Goal: Navigation & Orientation: Understand site structure

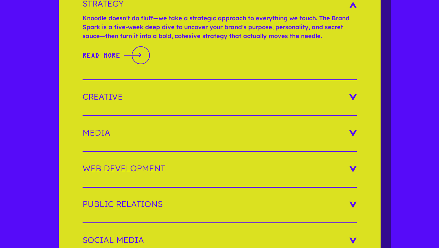
scroll to position [983, 0]
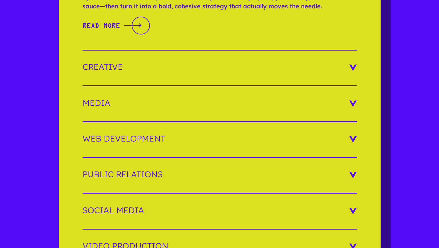
click at [351, 63] on h3 "Creative" at bounding box center [219, 67] width 274 height 8
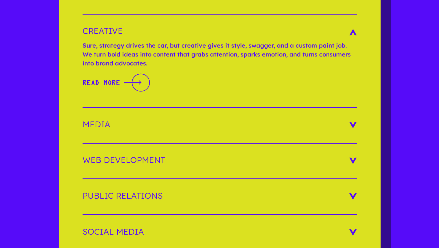
scroll to position [960, 0]
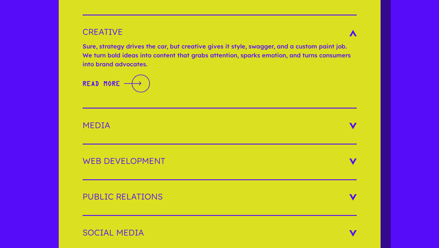
click at [353, 121] on h3 "Media" at bounding box center [219, 125] width 274 height 8
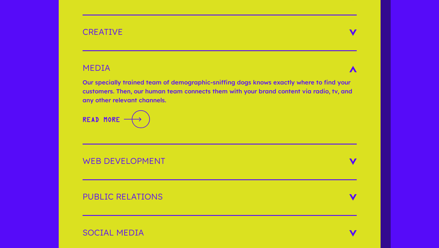
scroll to position [990, 0]
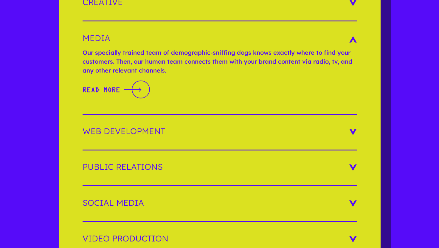
click at [353, 127] on h3 "Web Development" at bounding box center [219, 131] width 274 height 8
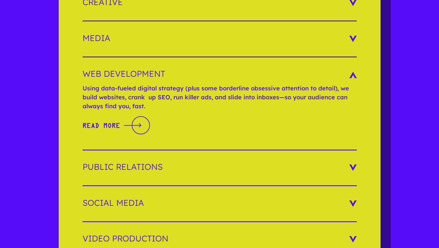
click at [354, 163] on h3 "Public Relations" at bounding box center [219, 167] width 274 height 8
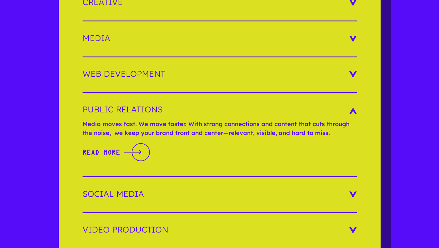
click at [354, 190] on h3 "Social Media" at bounding box center [219, 194] width 274 height 8
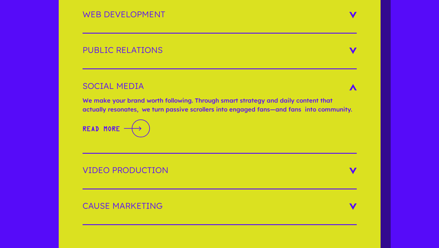
scroll to position [1080, 0]
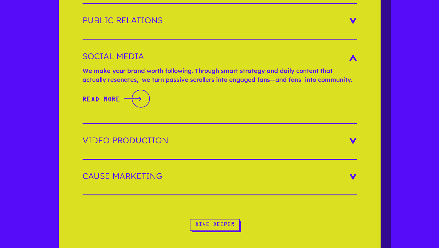
click at [350, 136] on h3 "Video Production" at bounding box center [219, 140] width 274 height 8
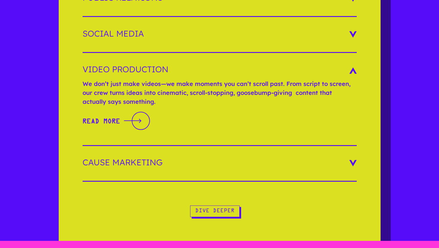
scroll to position [1109, 0]
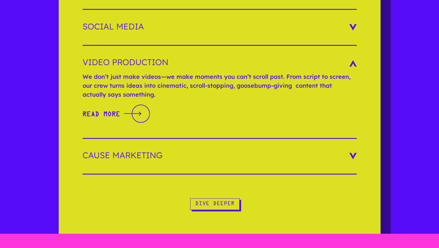
click at [353, 151] on h3 "Cause Marketing" at bounding box center [219, 155] width 274 height 8
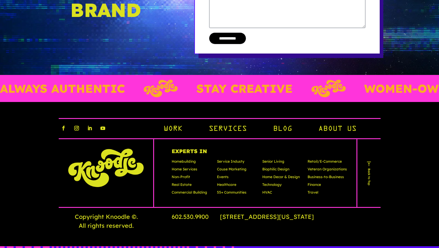
scroll to position [1742, 0]
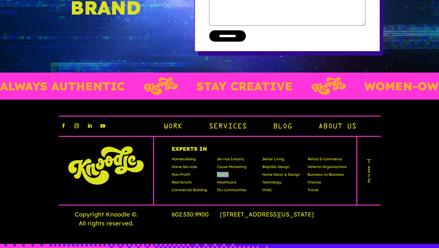
drag, startPoint x: 228, startPoint y: 167, endPoint x: 215, endPoint y: 168, distance: 12.9
click at [215, 168] on div "Homebuilding Home Services Non-Profit Real Estate Commercial Building Service I…" at bounding box center [259, 176] width 175 height 39
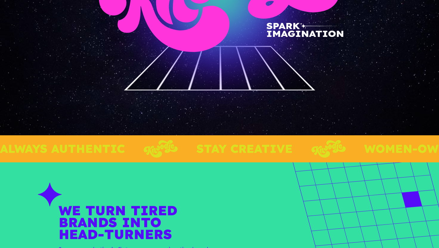
scroll to position [0, 0]
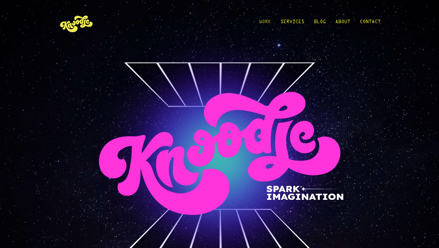
click at [269, 21] on link "Work" at bounding box center [265, 24] width 12 height 28
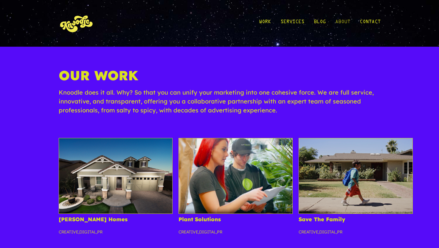
click at [345, 23] on link "About" at bounding box center [342, 24] width 15 height 28
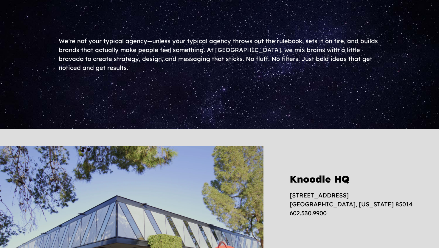
scroll to position [119, 0]
